Goal: Information Seeking & Learning: Compare options

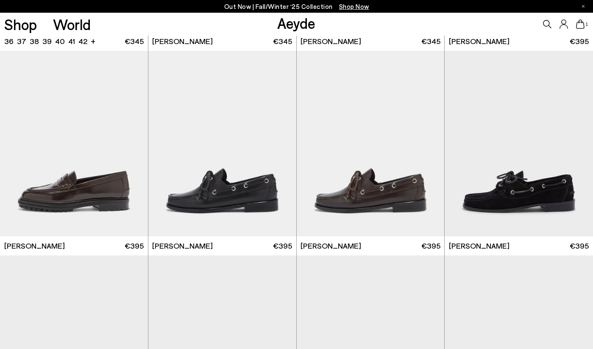
scroll to position [772, 0]
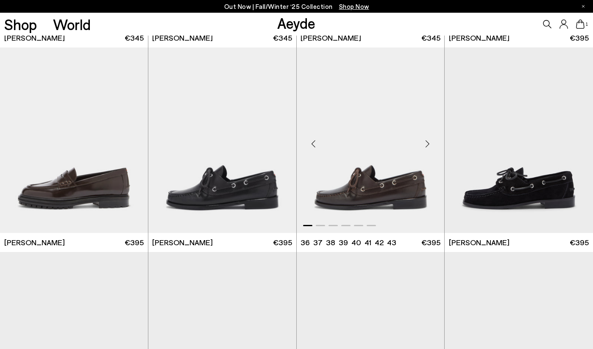
click at [428, 144] on div "Next slide" at bounding box center [426, 143] width 25 height 25
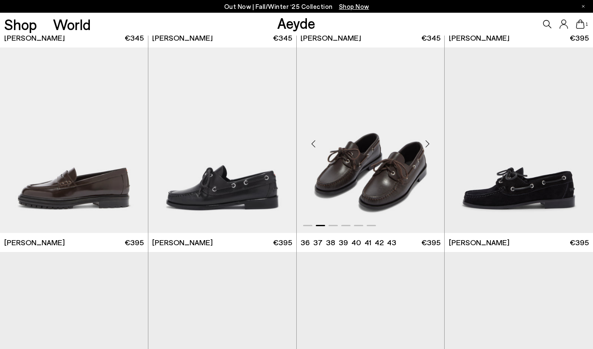
click at [428, 144] on div "Next slide" at bounding box center [426, 143] width 25 height 25
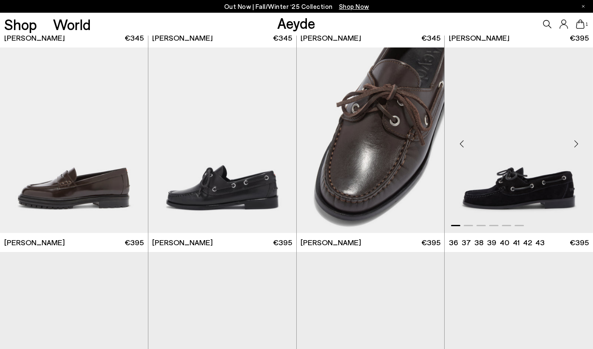
click at [576, 145] on div "Next slide" at bounding box center [575, 143] width 25 height 25
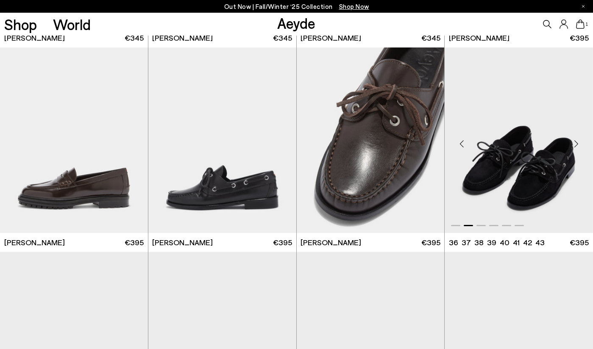
click at [576, 145] on div "Next slide" at bounding box center [575, 143] width 25 height 25
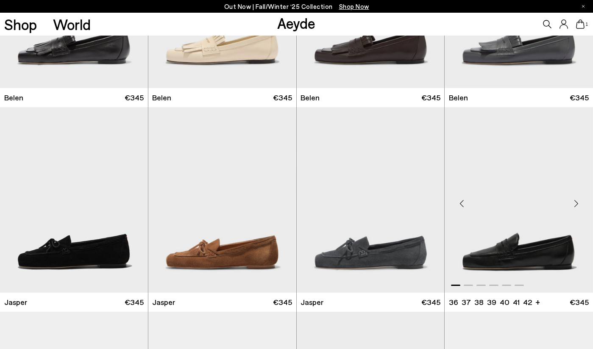
scroll to position [244, 0]
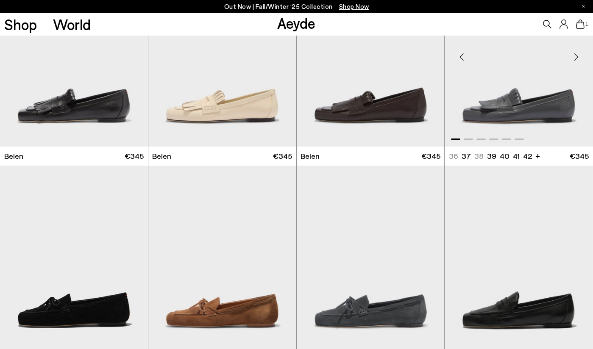
click at [540, 109] on img "1 / 6" at bounding box center [519, 54] width 148 height 186
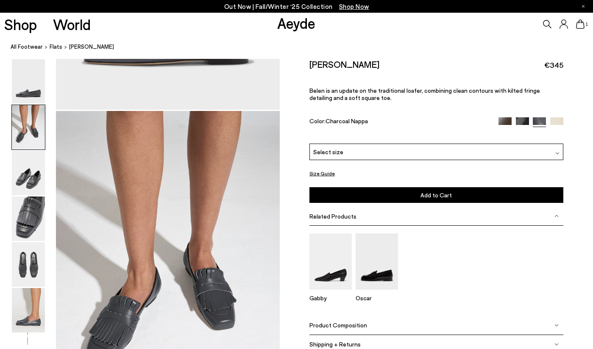
scroll to position [249, 0]
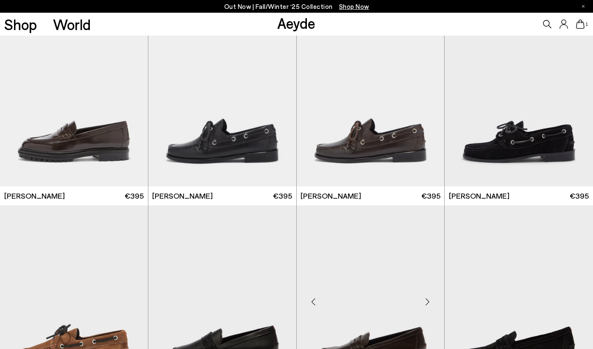
scroll to position [818, 0]
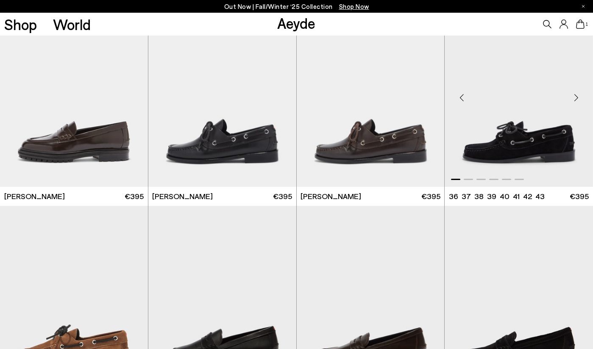
click at [530, 147] on img "1 / 6" at bounding box center [519, 94] width 148 height 186
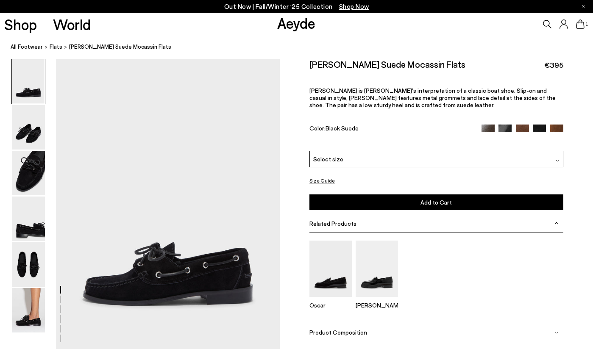
click at [559, 128] on img at bounding box center [556, 131] width 13 height 13
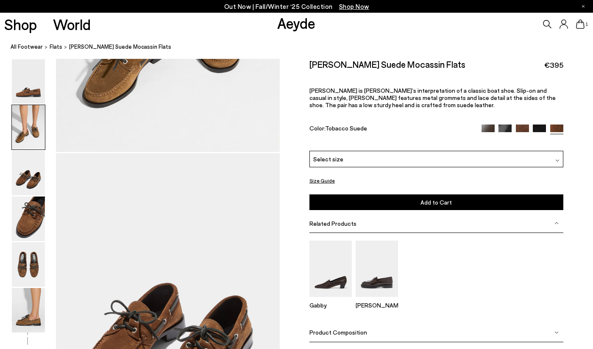
scroll to position [506, 0]
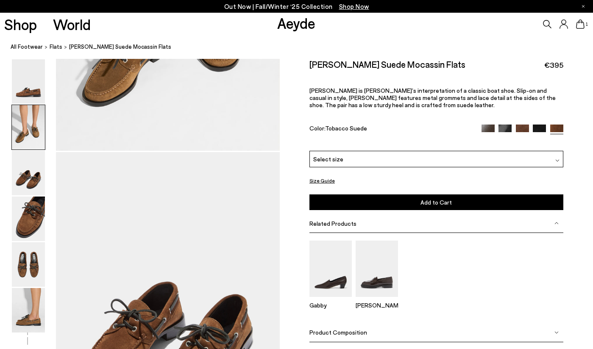
click at [539, 127] on img at bounding box center [539, 131] width 13 height 13
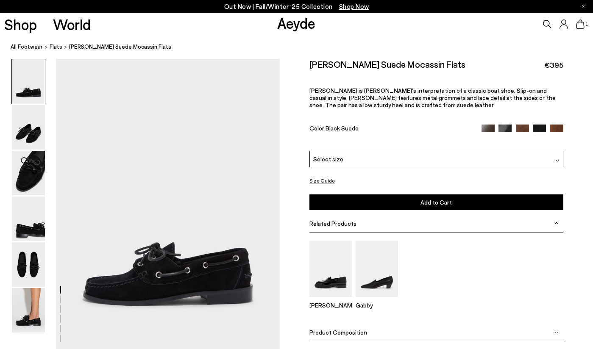
click at [522, 127] on img at bounding box center [522, 131] width 13 height 13
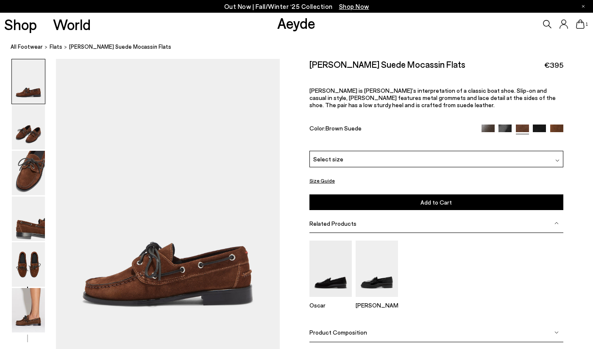
click at [503, 130] on img at bounding box center [504, 131] width 13 height 13
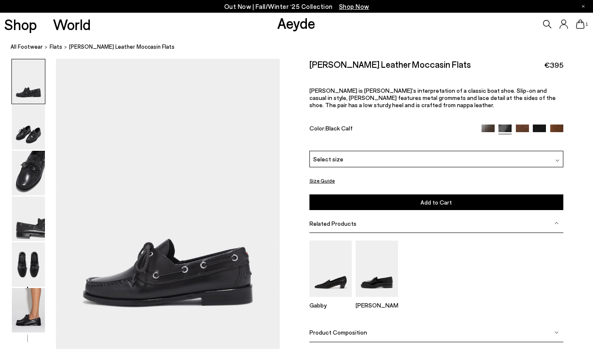
click at [486, 130] on img at bounding box center [487, 131] width 13 height 13
